Goal: Task Accomplishment & Management: Use online tool/utility

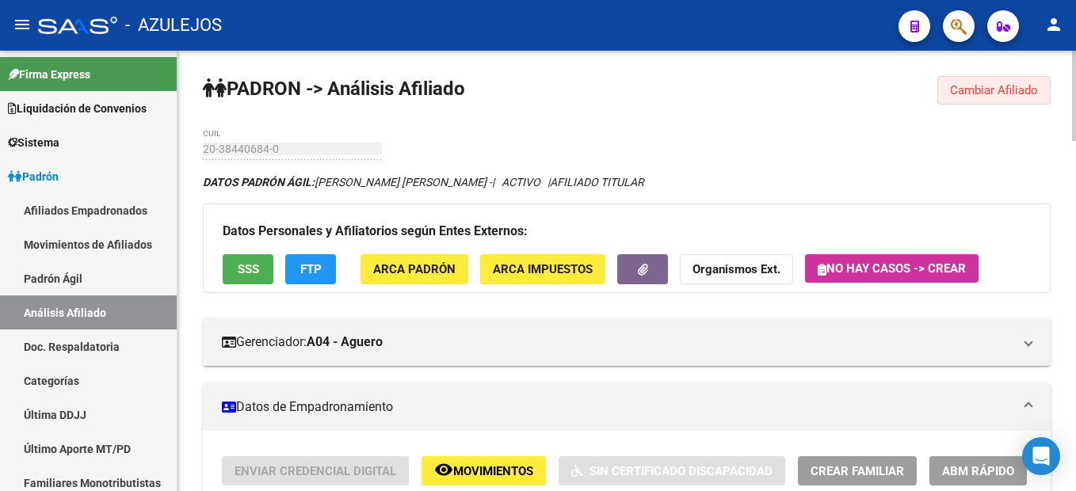
click at [1000, 85] on span "Cambiar Afiliado" at bounding box center [994, 90] width 88 height 14
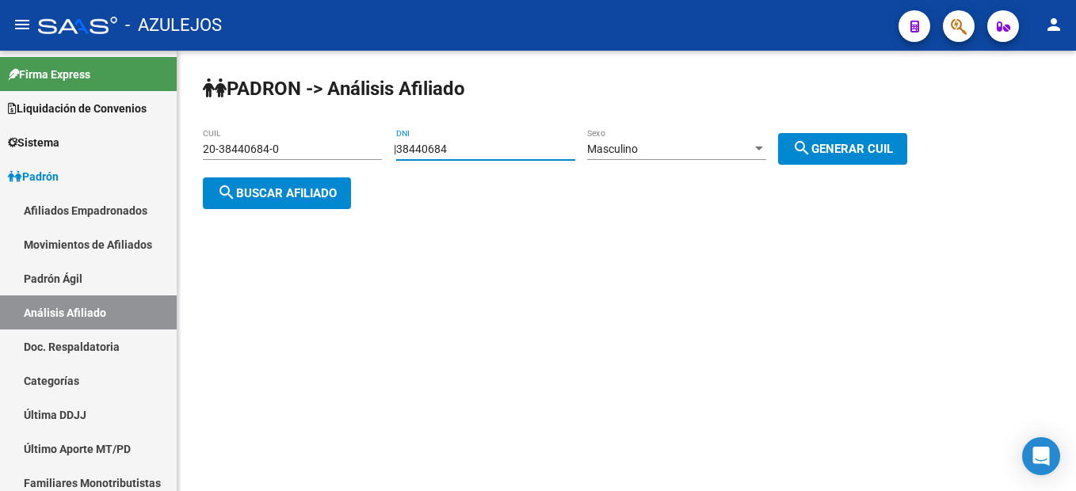
drag, startPoint x: 505, startPoint y: 144, endPoint x: 415, endPoint y: 154, distance: 90.0
click at [415, 154] on input "38440684" at bounding box center [485, 149] width 179 height 13
paste input "31641426"
type input "31641426"
click at [702, 154] on div "Masculino" at bounding box center [669, 149] width 165 height 13
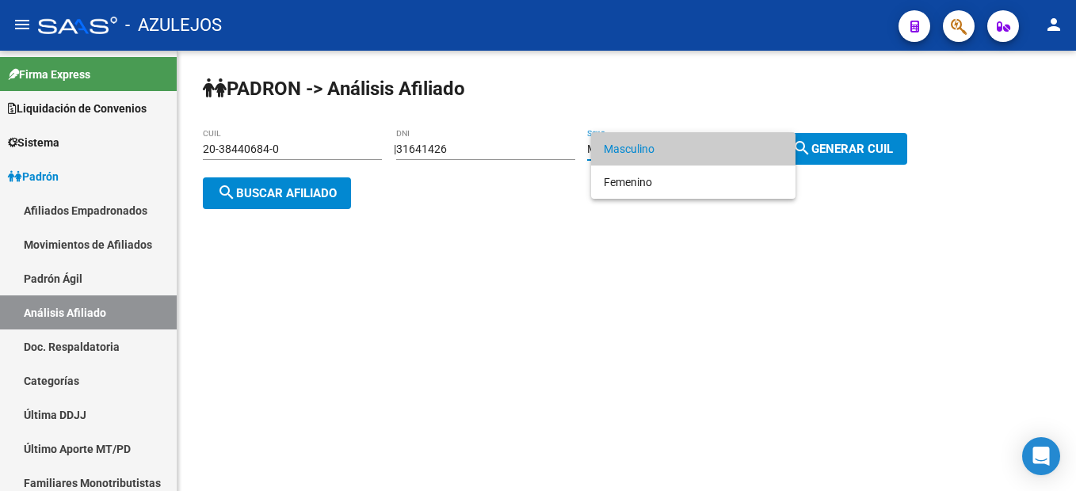
click at [665, 154] on span "Masculino" at bounding box center [693, 148] width 179 height 33
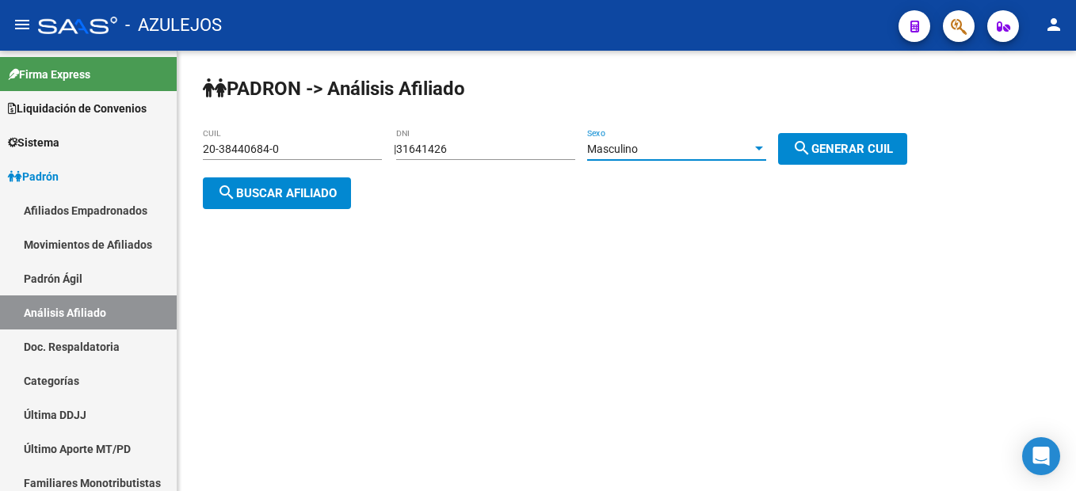
click at [666, 152] on div "Masculino" at bounding box center [669, 149] width 165 height 13
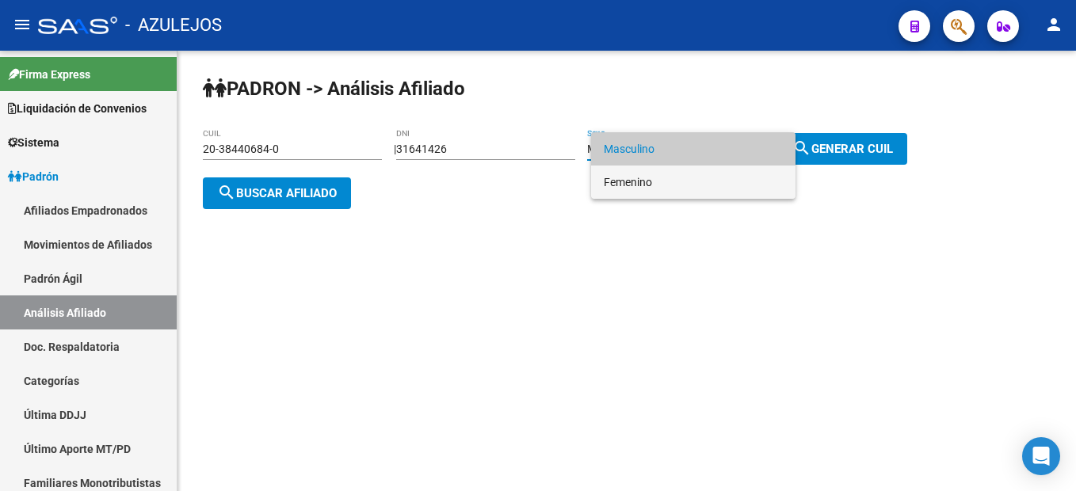
click at [652, 185] on span "Femenino" at bounding box center [693, 182] width 179 height 33
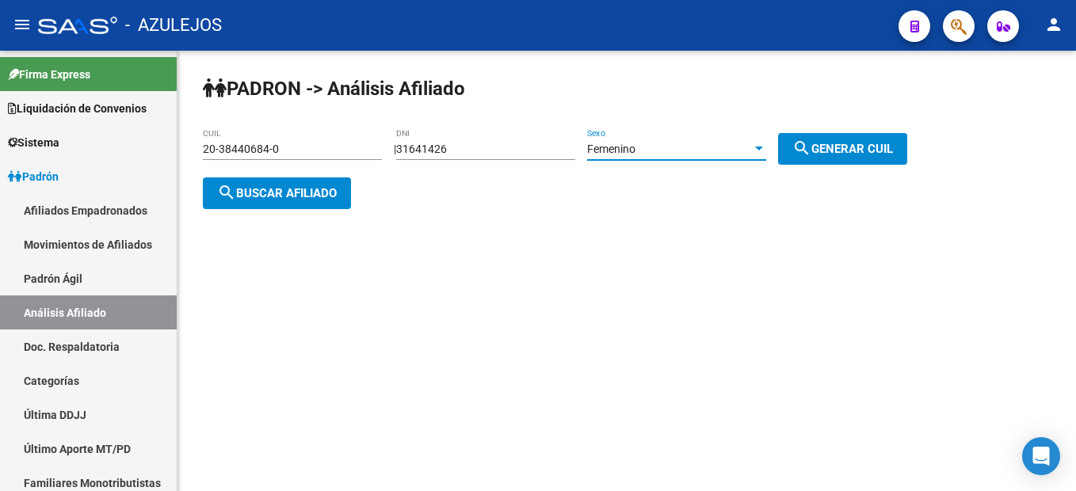
click at [858, 154] on span "search Generar CUIL" at bounding box center [842, 149] width 101 height 14
type input "27-31641426-0"
click at [253, 184] on button "search Buscar afiliado" at bounding box center [277, 193] width 148 height 32
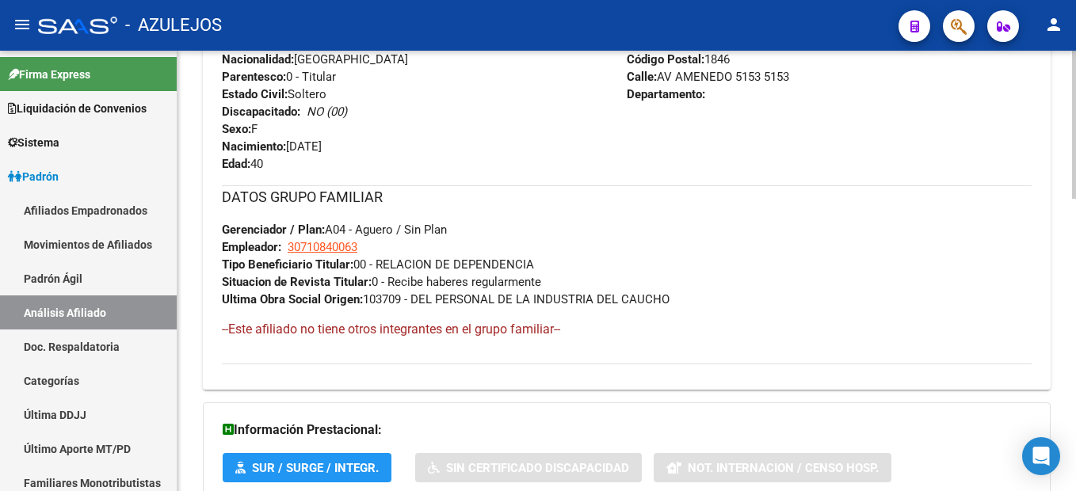
scroll to position [871, 0]
